Goal: Information Seeking & Learning: Find specific fact

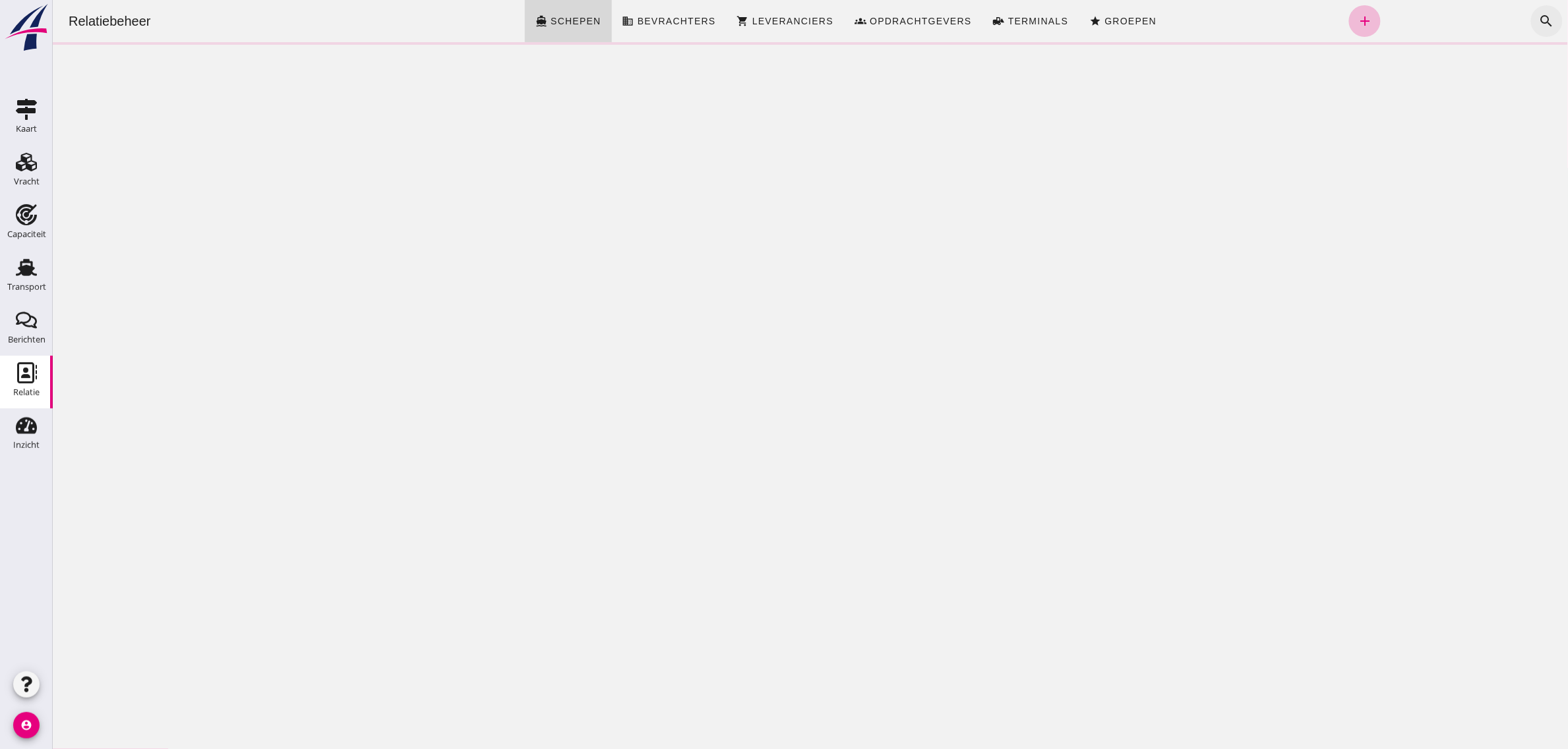
click at [1538, 23] on icon "search" at bounding box center [1545, 21] width 16 height 16
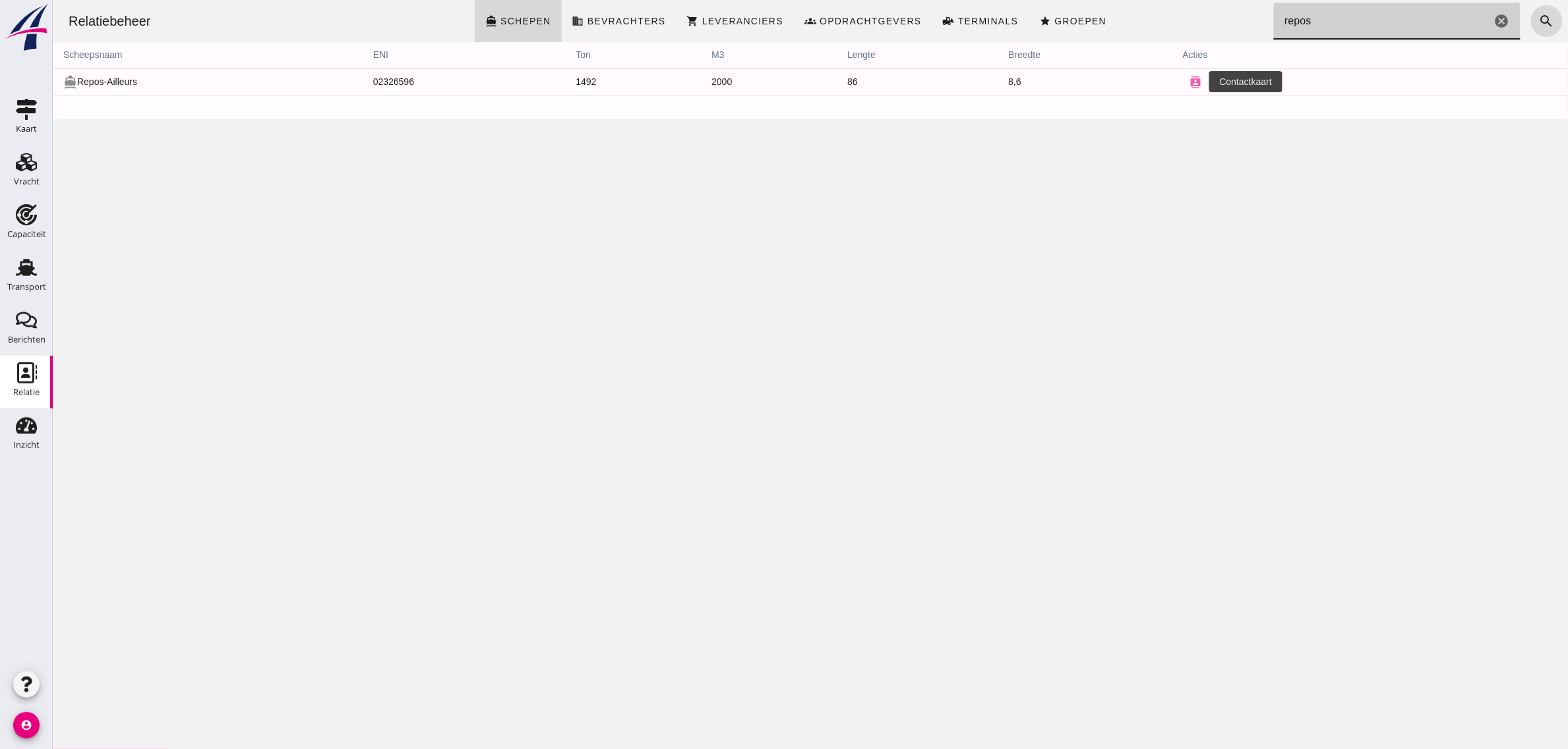
type input "repos"
click at [1193, 79] on icon "contacts" at bounding box center [1195, 82] width 11 height 11
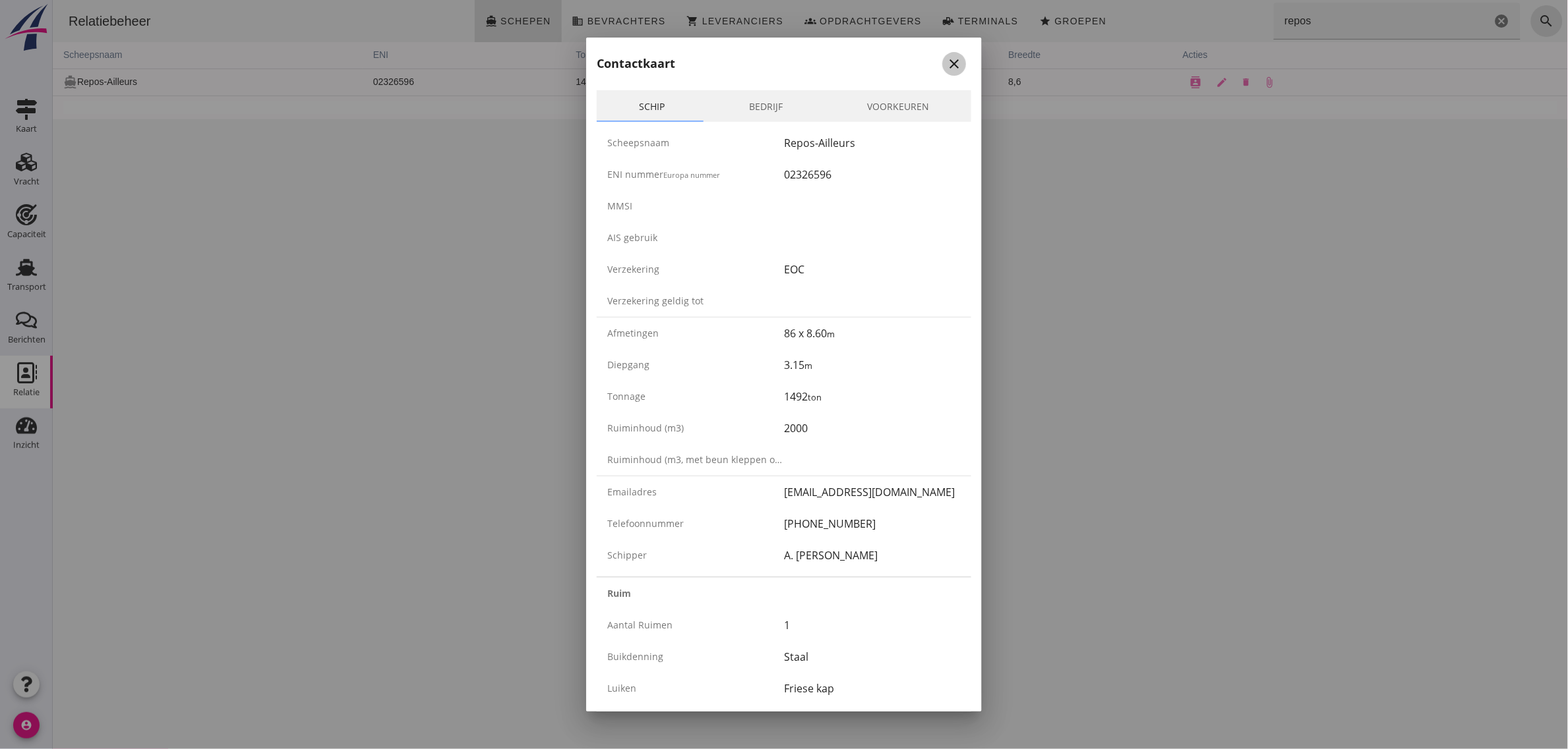
click at [947, 66] on icon "close" at bounding box center [954, 64] width 16 height 16
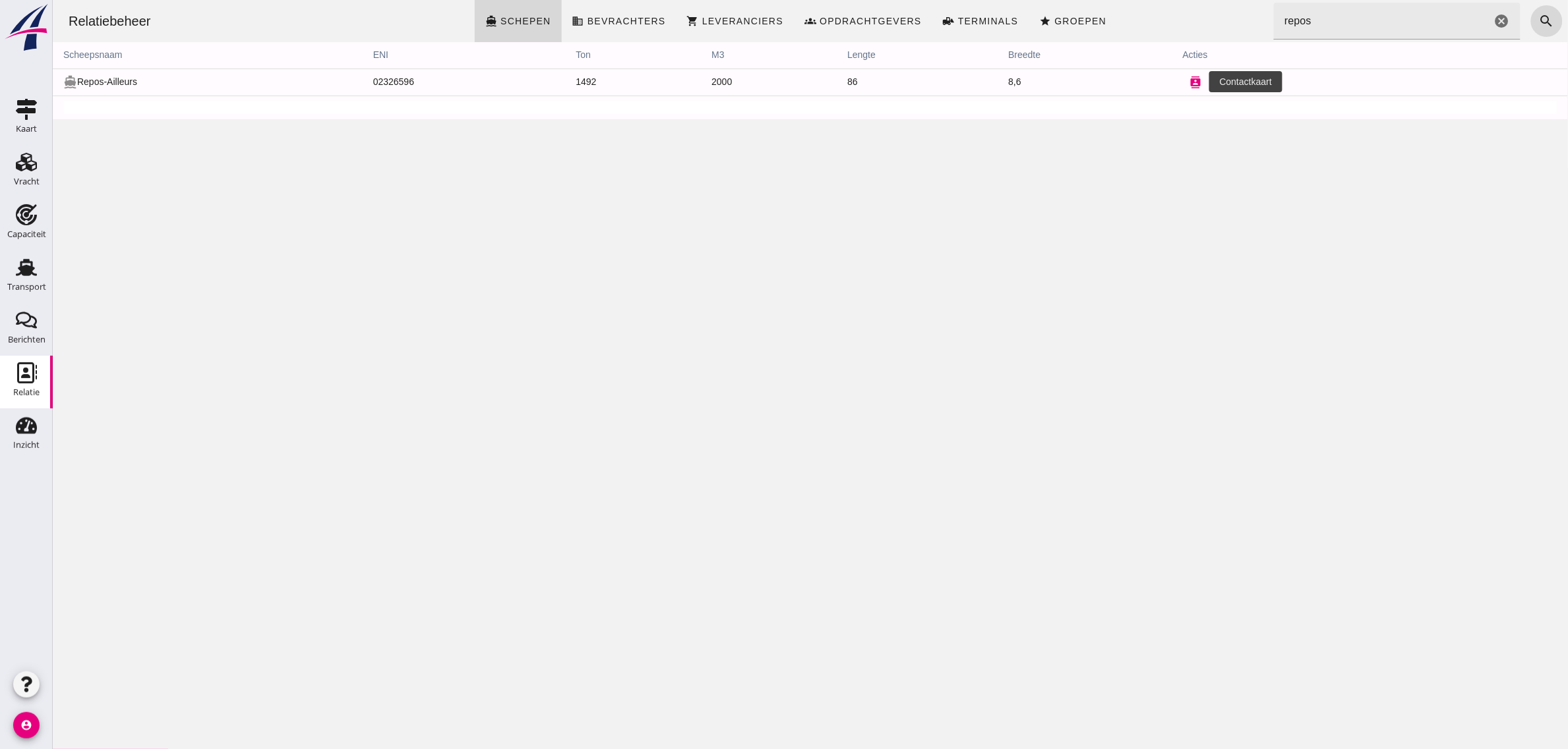
click at [1189, 87] on icon "contacts" at bounding box center [1195, 82] width 11 height 11
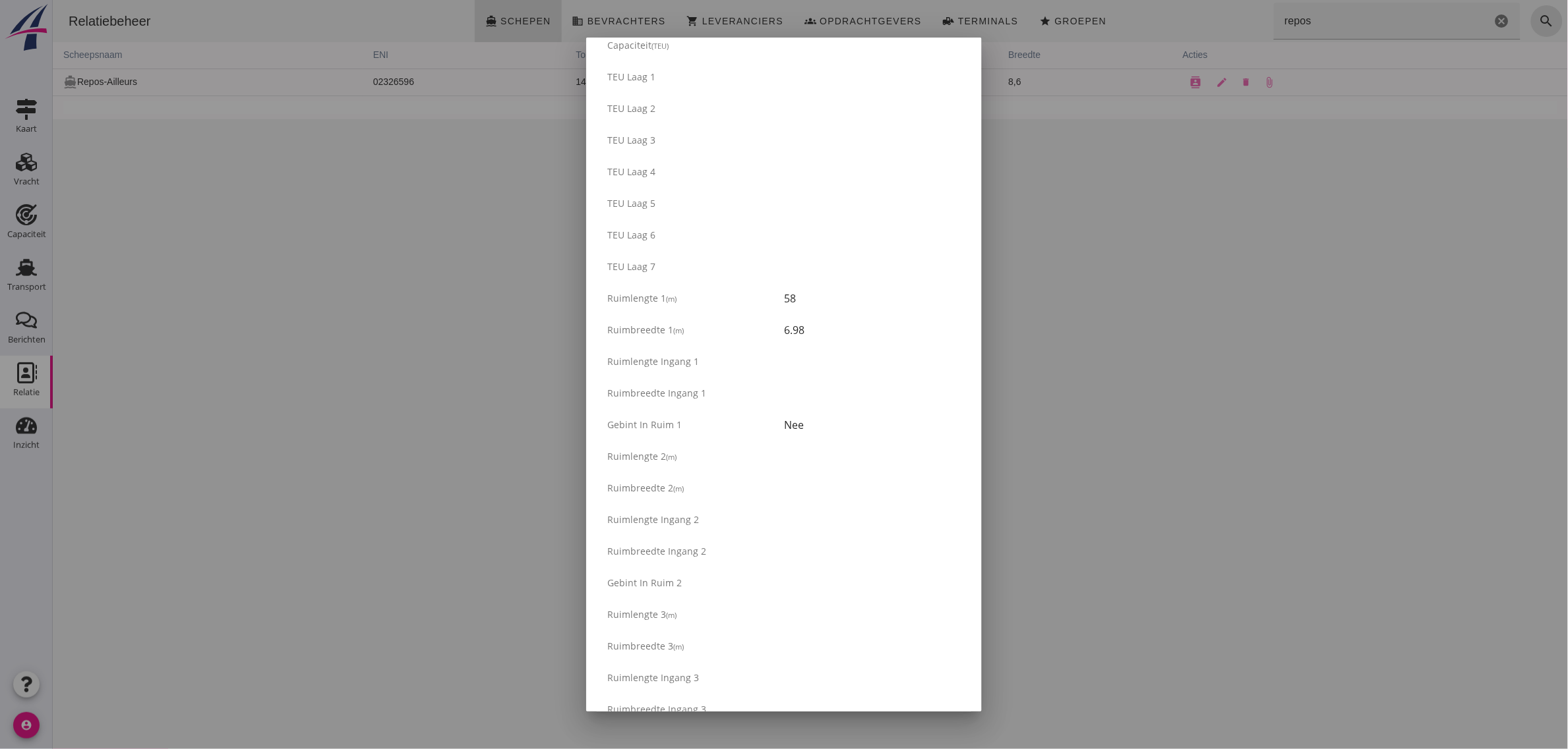
scroll to position [741, 0]
drag, startPoint x: 607, startPoint y: 322, endPoint x: 818, endPoint y: 354, distance: 213.4
click at [818, 354] on div "Ruim Aantal ruimen 1 Buikdenning Staal Luiken Friese [GEOGRAPHIC_DATA] verzegel…" at bounding box center [784, 424] width 374 height 1175
click at [818, 354] on div "6.98" at bounding box center [872, 358] width 177 height 16
drag, startPoint x: 792, startPoint y: 445, endPoint x: 617, endPoint y: 322, distance: 213.9
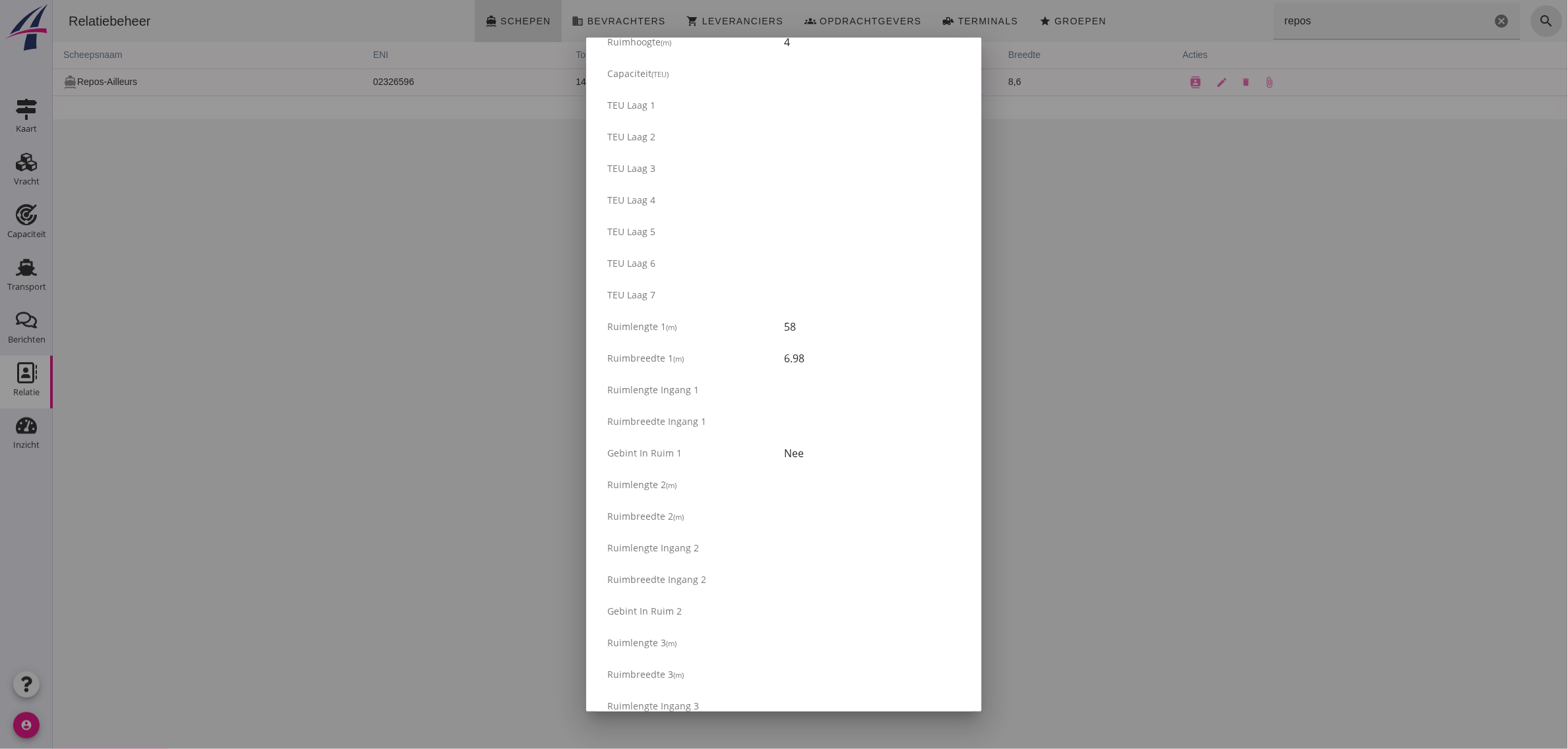
click at [617, 322] on div "Ruim Aantal ruimen 1 Buikdenning Staal Luiken Friese [GEOGRAPHIC_DATA] verzegel…" at bounding box center [784, 424] width 374 height 1175
click at [617, 322] on span "Ruimlengte 1" at bounding box center [637, 326] width 59 height 12
drag, startPoint x: 602, startPoint y: 326, endPoint x: 829, endPoint y: 355, distance: 228.8
click at [829, 355] on div "Ruim Aantal ruimen 1 Buikdenning Staal Luiken Friese [GEOGRAPHIC_DATA] verzegel…" at bounding box center [784, 424] width 374 height 1175
click at [829, 356] on div "6.98" at bounding box center [872, 358] width 177 height 16
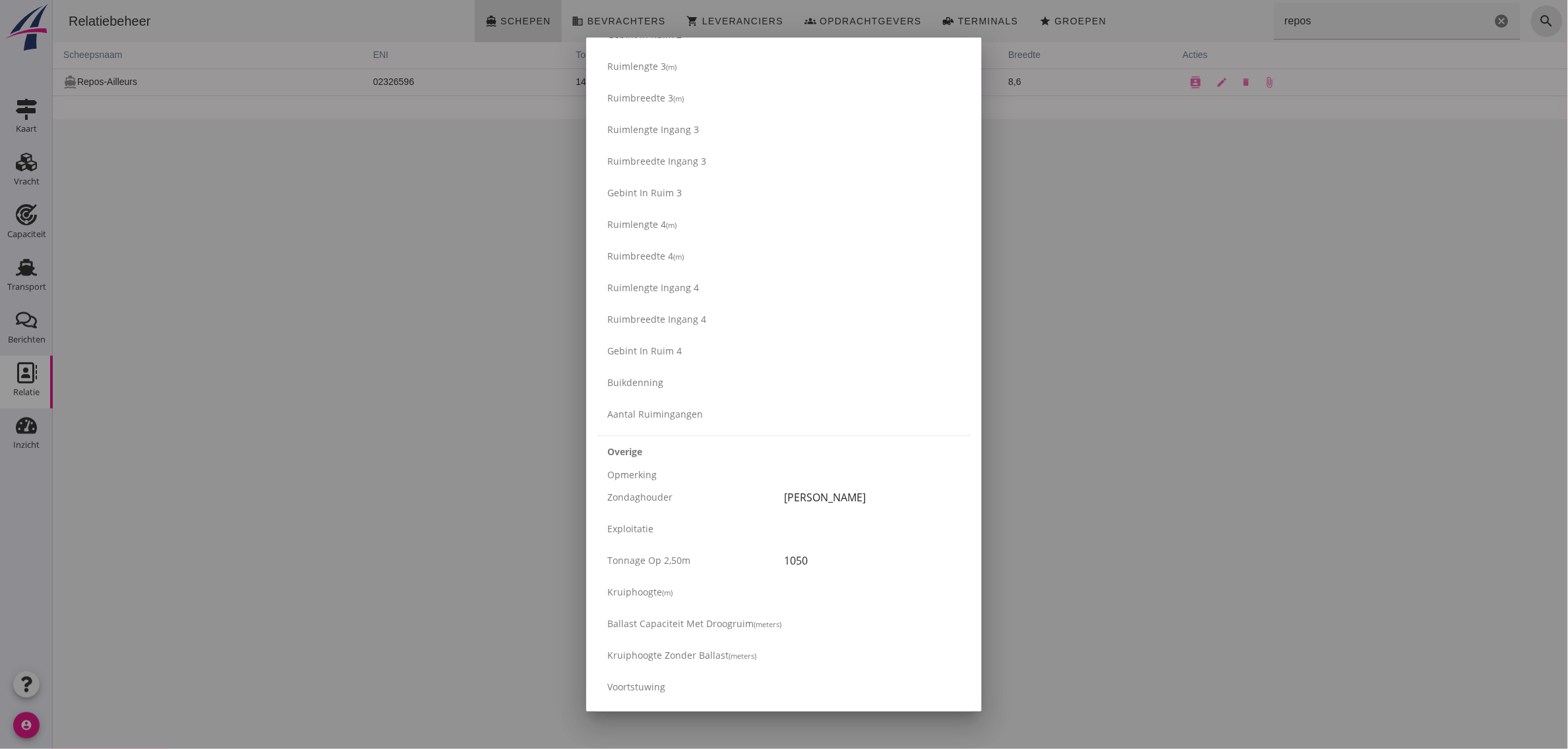
scroll to position [2002, 0]
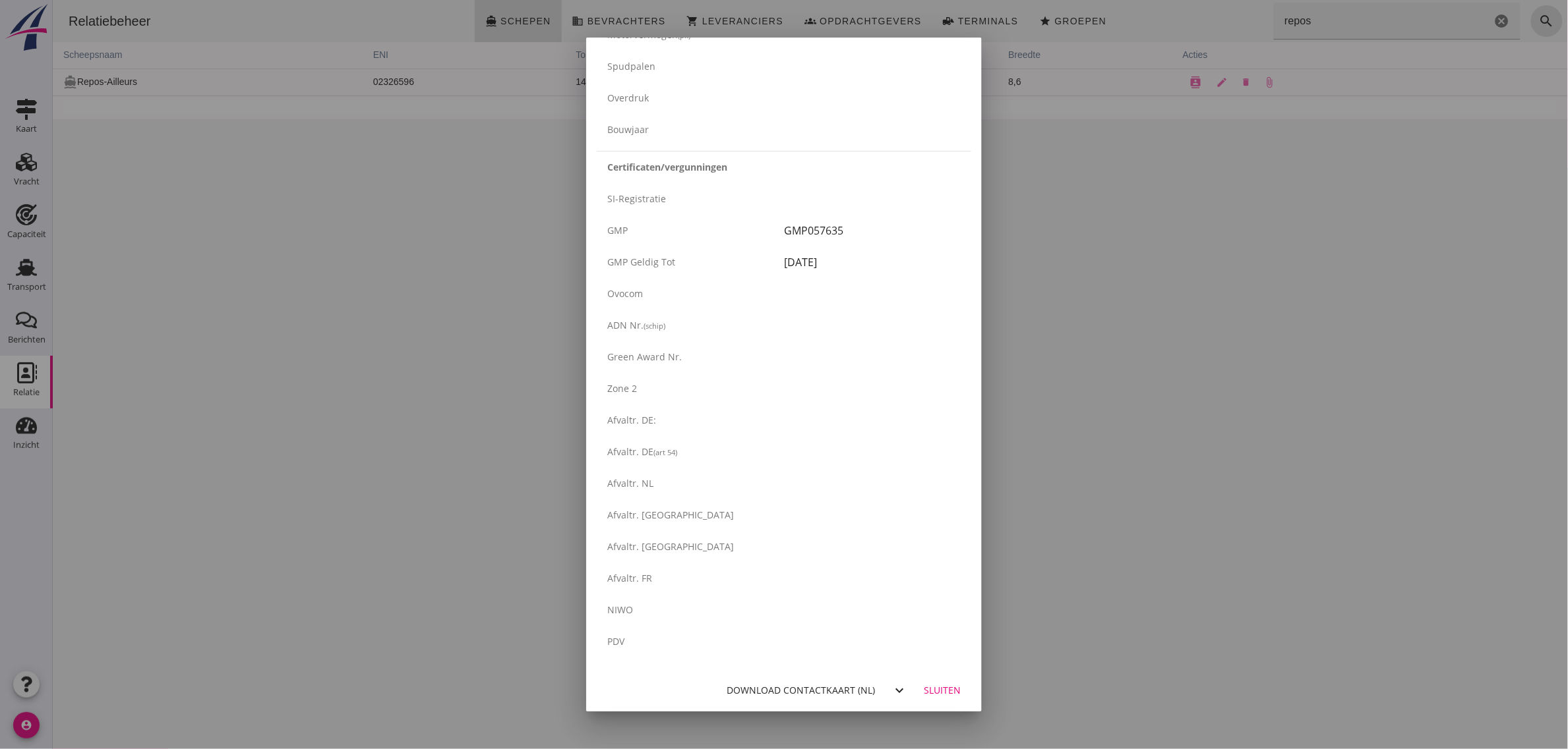
drag, startPoint x: 605, startPoint y: 222, endPoint x: 841, endPoint y: 254, distance: 238.2
click at [841, 254] on div "Certificaten/vergunningen SI-registratie GMP GMP057635 GMP geldig tot [DATE] Ov…" at bounding box center [784, 406] width 374 height 511
click at [841, 254] on div "[DATE]" at bounding box center [872, 262] width 177 height 16
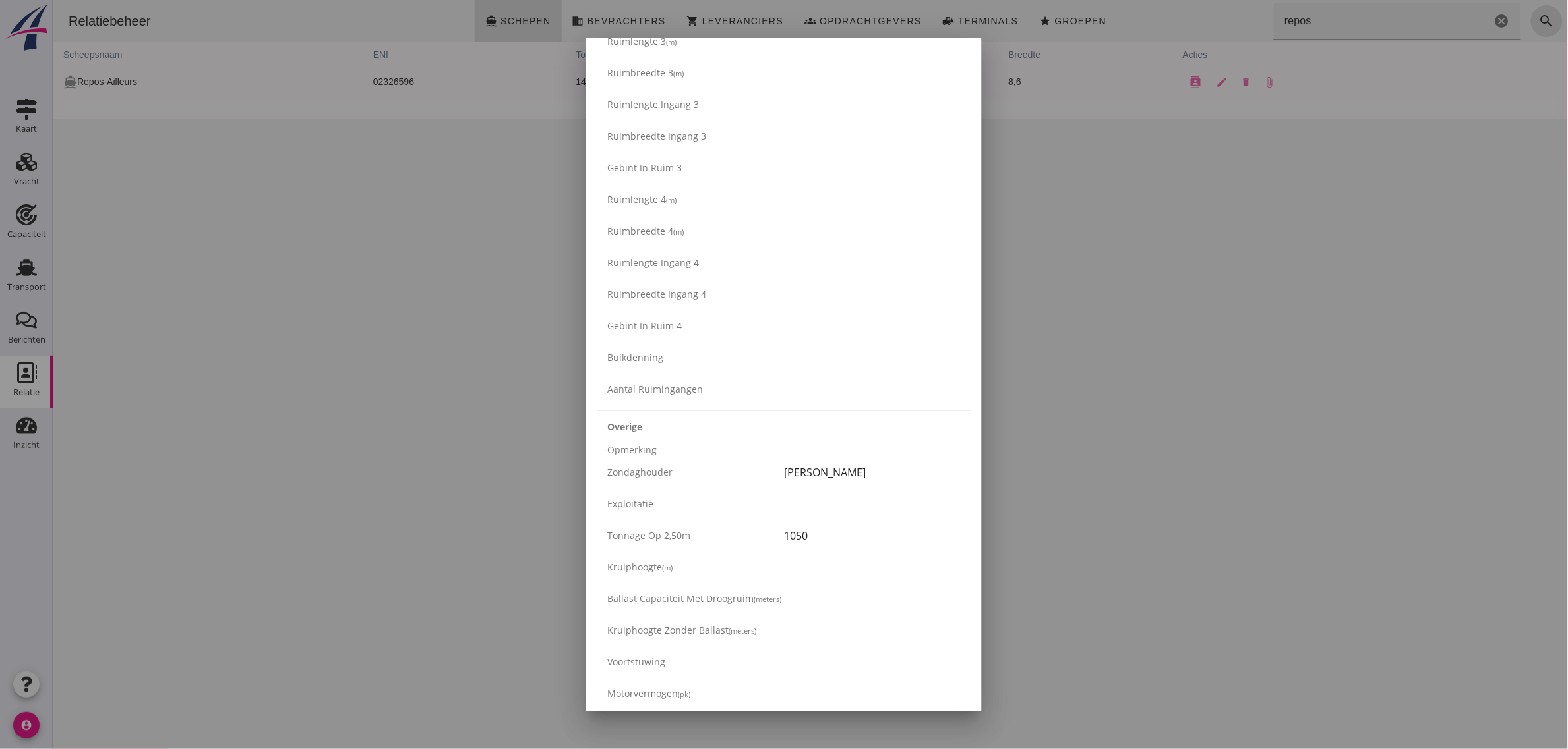
scroll to position [766, 0]
drag, startPoint x: 606, startPoint y: 291, endPoint x: 842, endPoint y: 436, distance: 277.0
click at [842, 436] on div "Ruim Aantal ruimen 1 Buikdenning Staal Luiken Friese [GEOGRAPHIC_DATA] verzegel…" at bounding box center [784, 399] width 374 height 1175
click at [842, 436] on div "Gebint in ruim 1 Nee" at bounding box center [784, 427] width 374 height 31
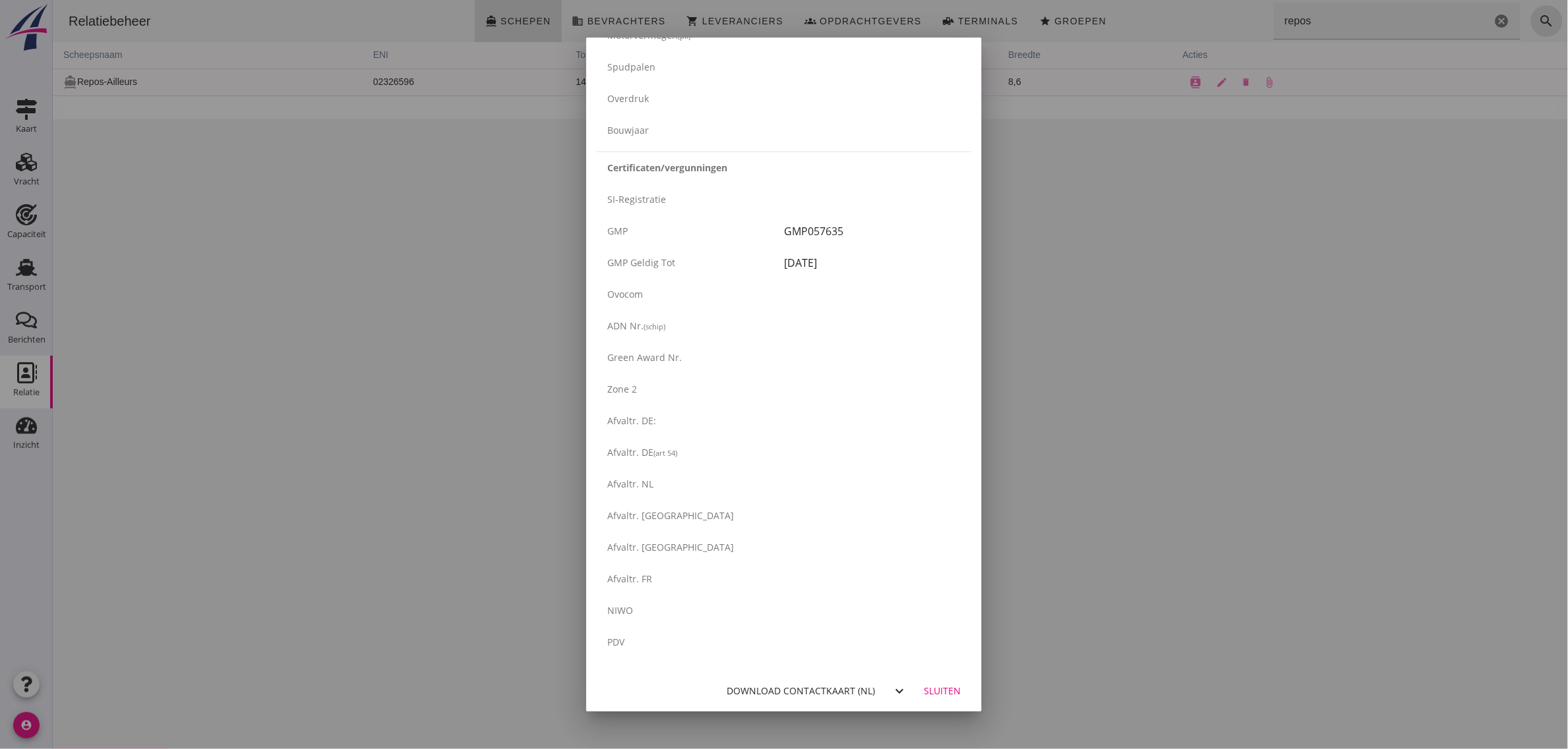
scroll to position [2002, 0]
drag, startPoint x: 931, startPoint y: 686, endPoint x: 1106, endPoint y: 381, distance: 351.6
click at [931, 686] on div "Sluiten" at bounding box center [942, 690] width 37 height 14
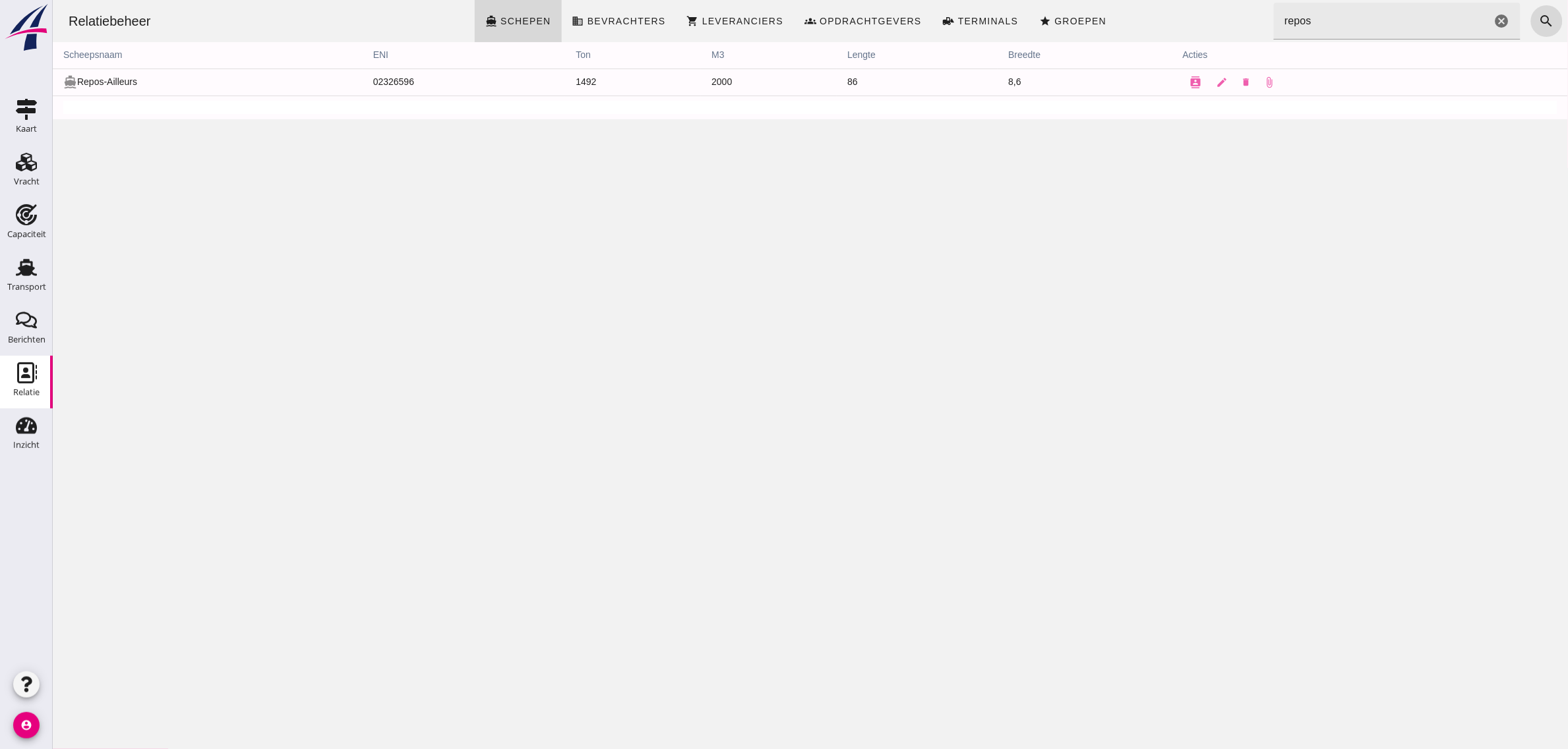
click at [443, 342] on div "Relatiebeheer directions_boat Schepen business Bevrachters shopping_cart Levera…" at bounding box center [809, 374] width 1515 height 749
click at [27, 272] on use at bounding box center [27, 267] width 21 height 17
